Goal: Information Seeking & Learning: Learn about a topic

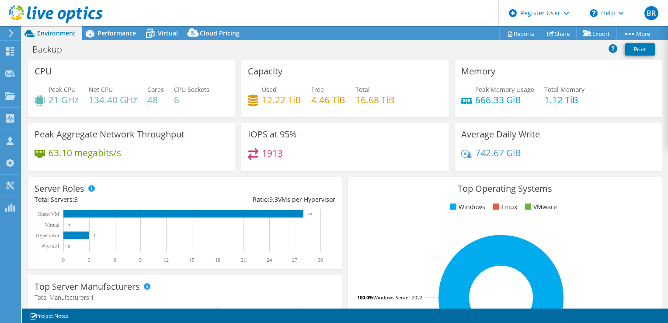
select select "USD"
click at [160, 32] on span "Virtual" at bounding box center [168, 33] width 20 height 8
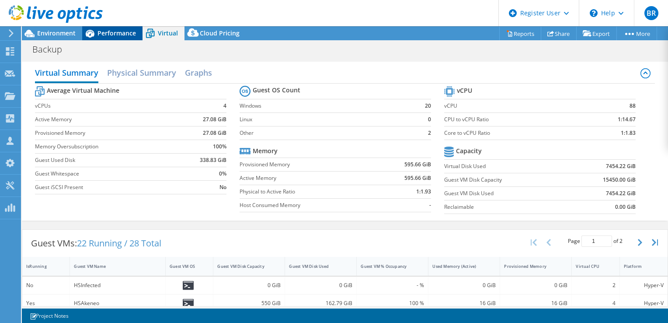
click at [90, 36] on icon at bounding box center [90, 34] width 9 height 8
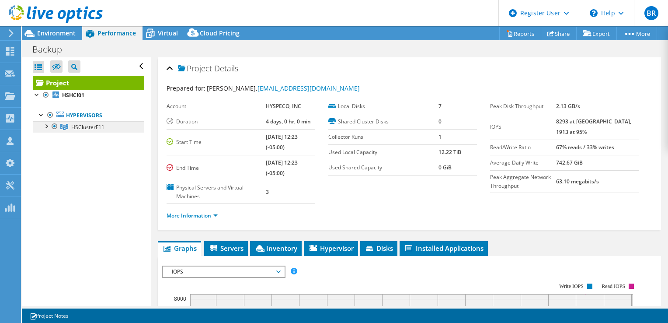
click at [87, 130] on link "HSClusterF11" at bounding box center [89, 126] width 112 height 11
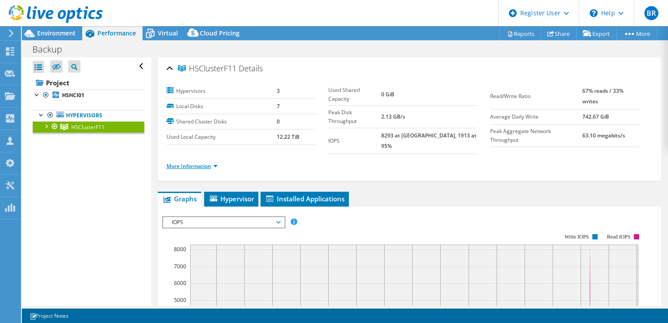
click at [199, 162] on link "More Information" at bounding box center [192, 165] width 51 height 7
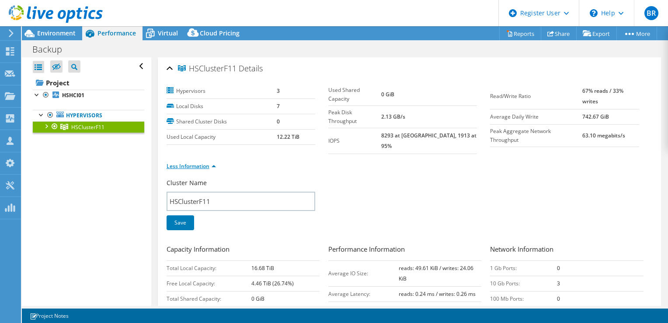
click at [199, 162] on link "Less Information" at bounding box center [191, 165] width 49 height 7
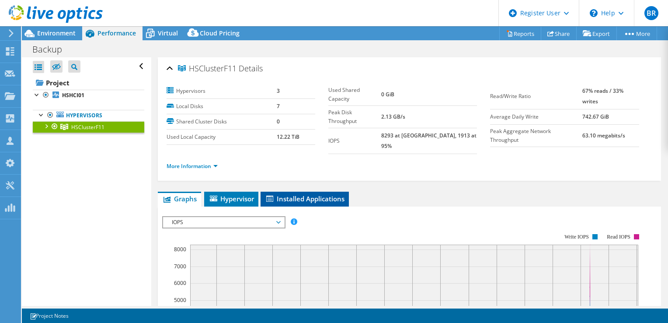
click at [278, 194] on span "Installed Applications" at bounding box center [305, 198] width 80 height 9
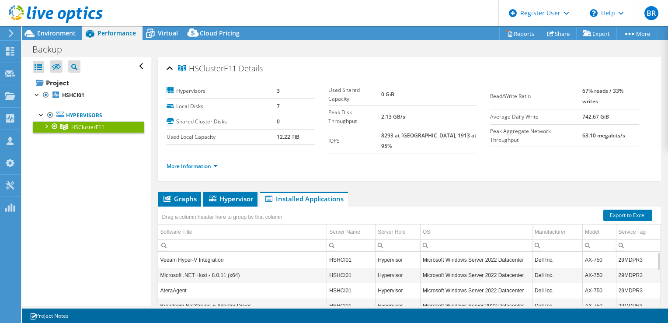
click at [234, 209] on div "Drag a column header here to group by that column" at bounding box center [222, 216] width 125 height 14
click at [235, 197] on li "Hypervisor" at bounding box center [230, 199] width 54 height 15
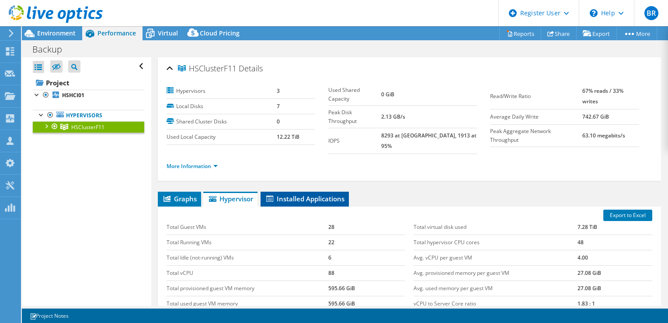
click at [286, 194] on span "Installed Applications" at bounding box center [305, 198] width 80 height 9
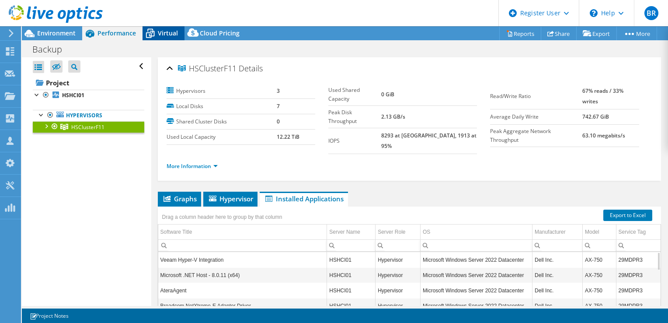
click at [150, 29] on icon at bounding box center [150, 30] width 6 height 3
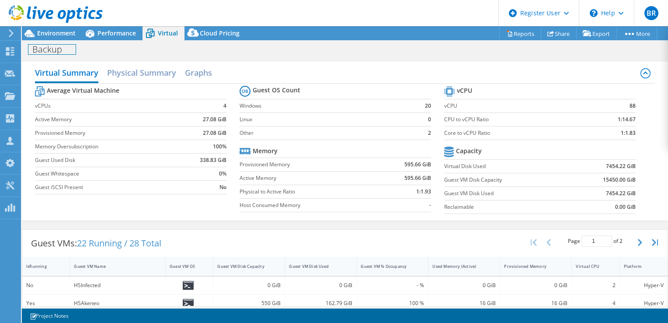
click at [66, 41] on div "Backup Print" at bounding box center [345, 49] width 646 height 16
click at [68, 32] on span "Environment" at bounding box center [56, 33] width 38 height 8
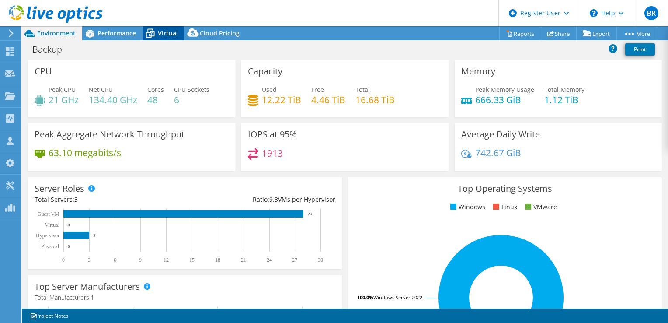
click at [171, 35] on span "Virtual" at bounding box center [168, 33] width 20 height 8
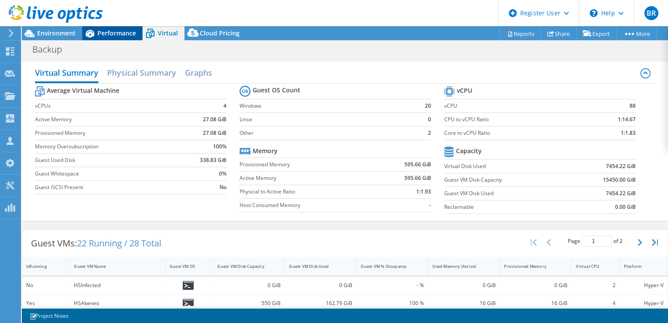
click at [118, 29] on span "Performance" at bounding box center [117, 33] width 38 height 8
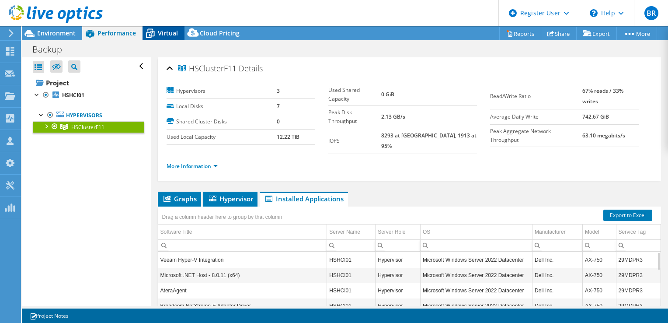
click at [165, 32] on span "Virtual" at bounding box center [168, 33] width 20 height 8
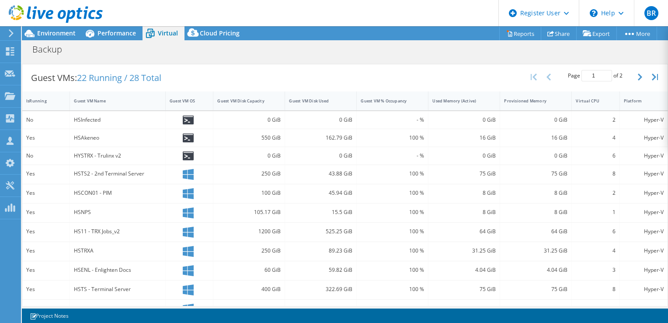
scroll to position [168, 0]
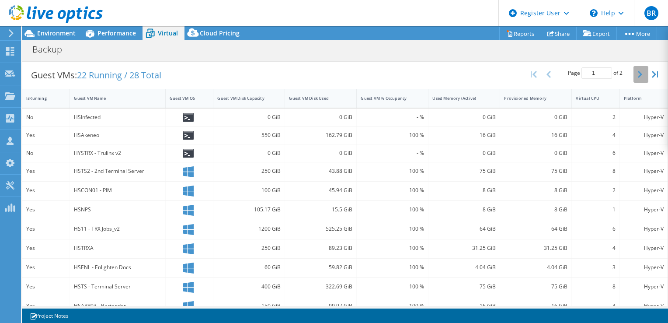
click at [638, 74] on icon "button" at bounding box center [640, 74] width 4 height 7
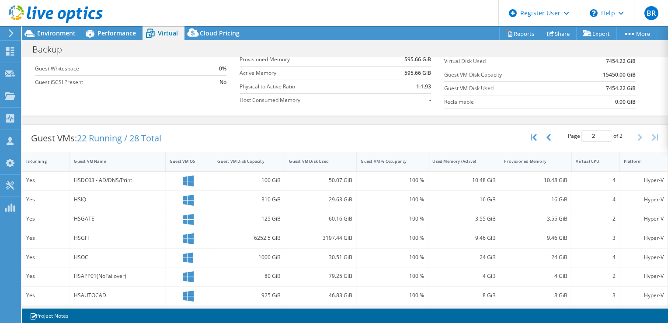
scroll to position [109, 0]
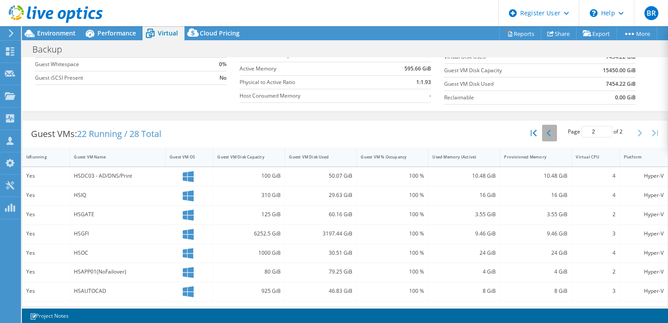
click at [549, 130] on button "button" at bounding box center [549, 133] width 15 height 17
type input "1"
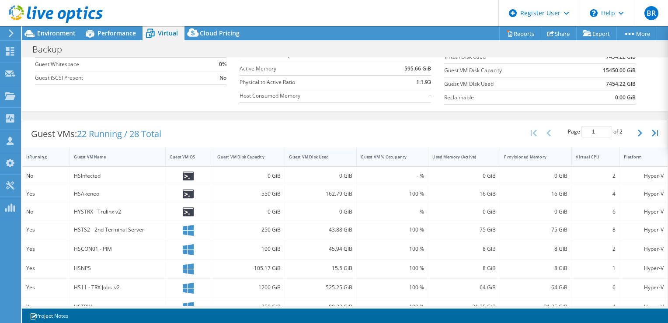
click at [331, 154] on div "Guest VM Disk Used" at bounding box center [315, 157] width 53 height 6
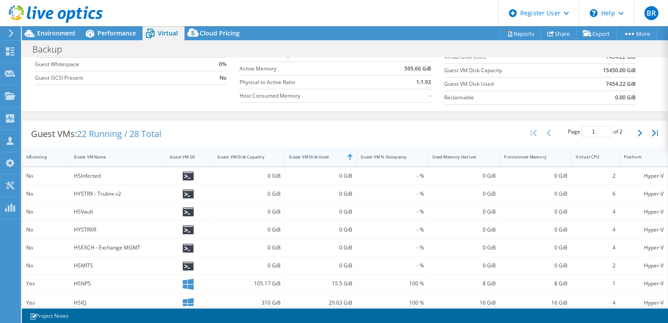
click at [333, 155] on div "Guest VM Disk Used" at bounding box center [315, 157] width 53 height 6
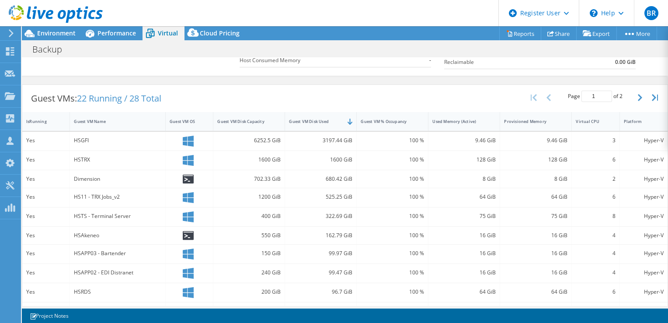
scroll to position [0, 0]
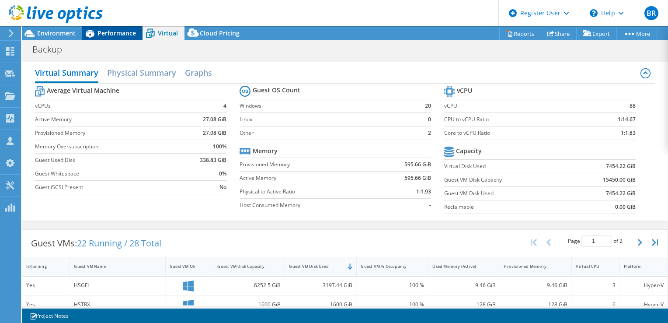
click at [102, 31] on span "Performance" at bounding box center [117, 33] width 38 height 8
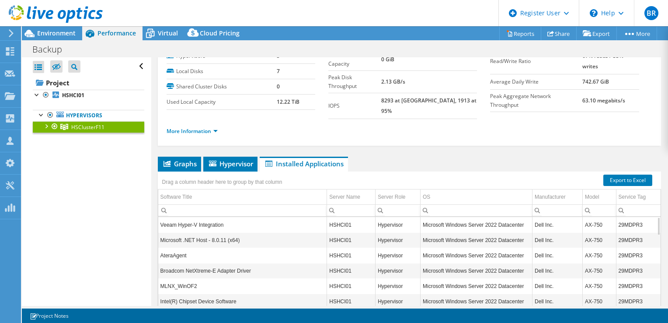
click at [177, 25] on header "BR Dell User [PERSON_NAME] [PERSON_NAME][EMAIL_ADDRESS][PERSON_NAME][DOMAIN_NAM…" at bounding box center [334, 13] width 668 height 26
click at [175, 32] on span "Virtual" at bounding box center [168, 33] width 20 height 8
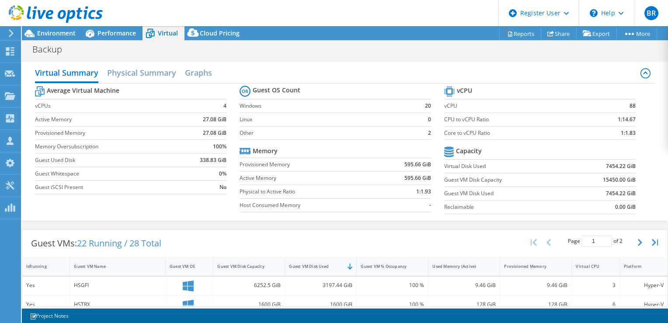
scroll to position [89, 0]
click at [661, 169] on div "Virtual Summary Physical Summary Graphs Average Virtual Machine vCPUs 4 Active …" at bounding box center [345, 141] width 646 height 159
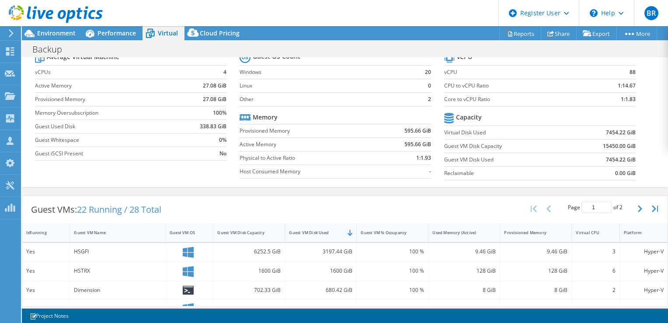
scroll to position [112, 0]
click at [63, 31] on span "Environment" at bounding box center [56, 33] width 38 height 8
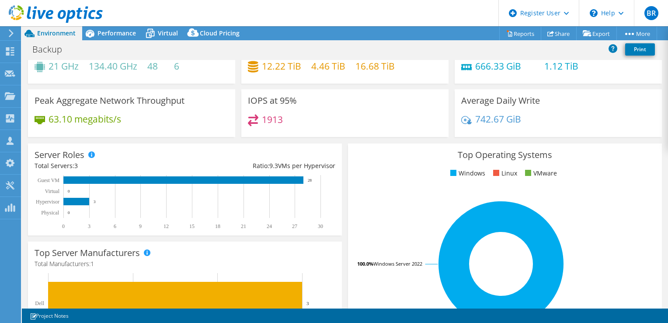
scroll to position [0, 0]
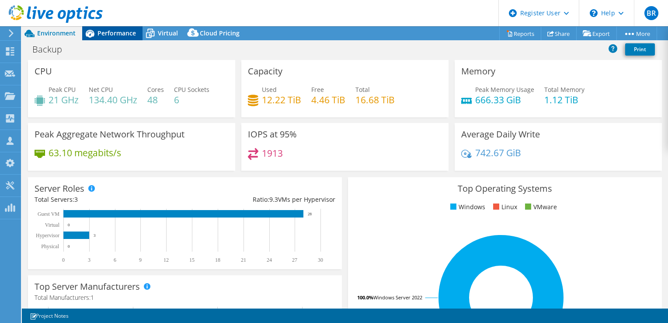
click at [122, 37] on div "Performance" at bounding box center [112, 33] width 60 height 14
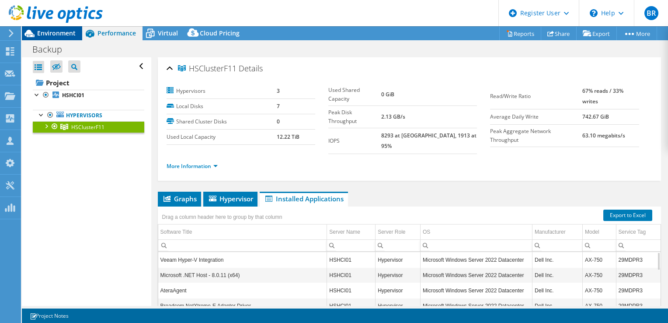
click at [65, 39] on div "Environment" at bounding box center [52, 33] width 60 height 14
